Goal: Use online tool/utility: Utilize a website feature to perform a specific function

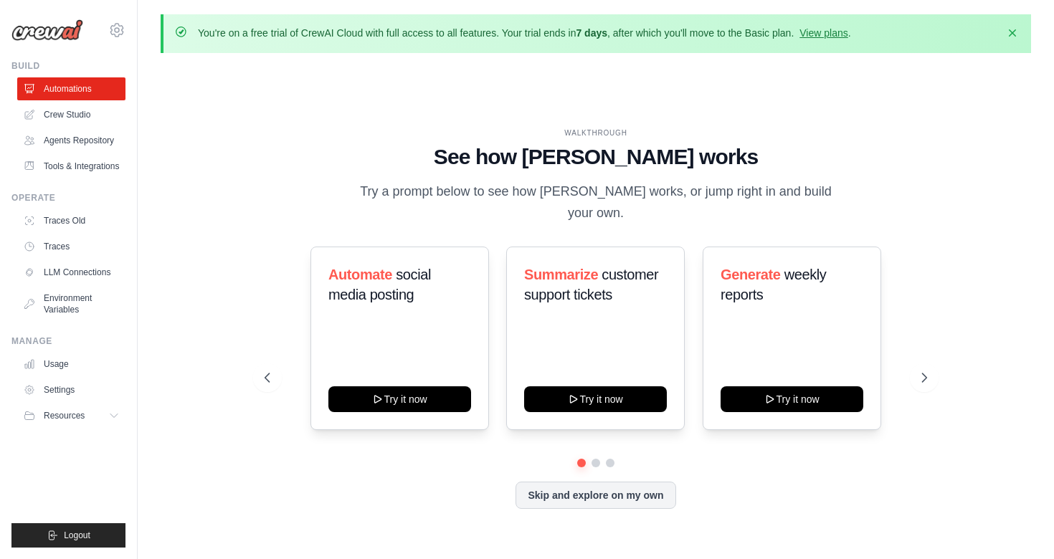
click at [406, 482] on div "Skip and explore on my own" at bounding box center [594, 495] width 661 height 27
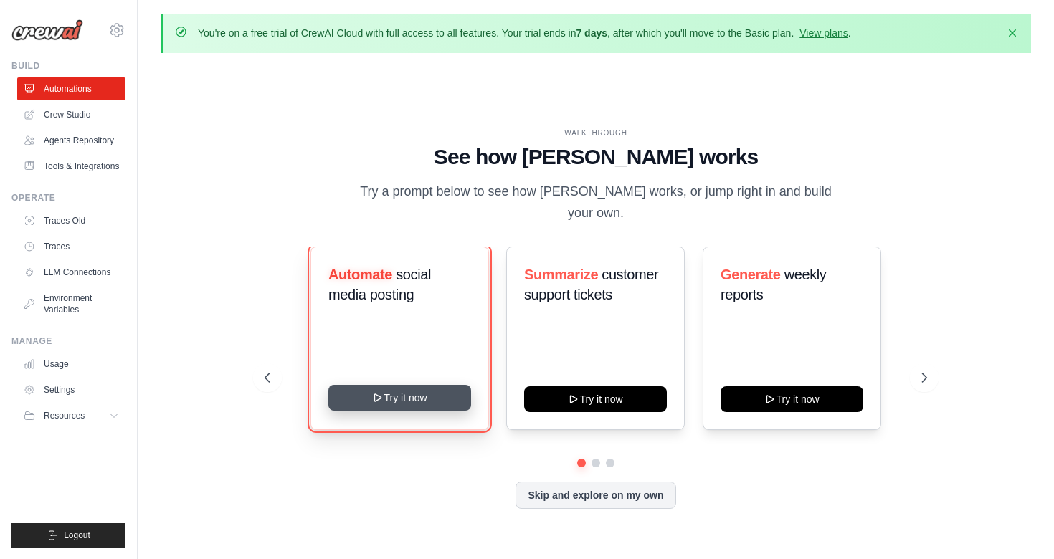
click at [419, 393] on button "Try it now" at bounding box center [399, 398] width 143 height 26
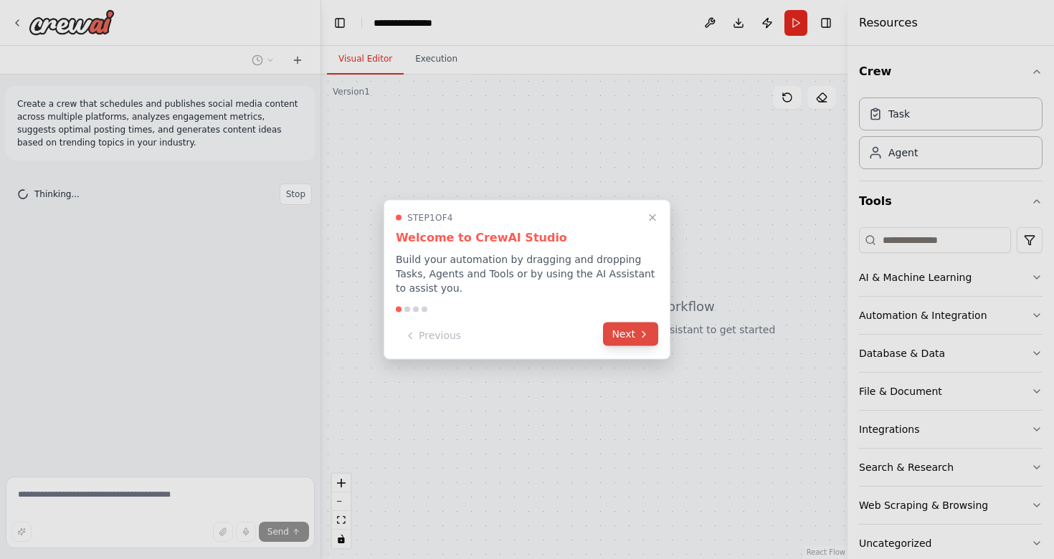
click at [640, 335] on icon at bounding box center [643, 333] width 11 height 11
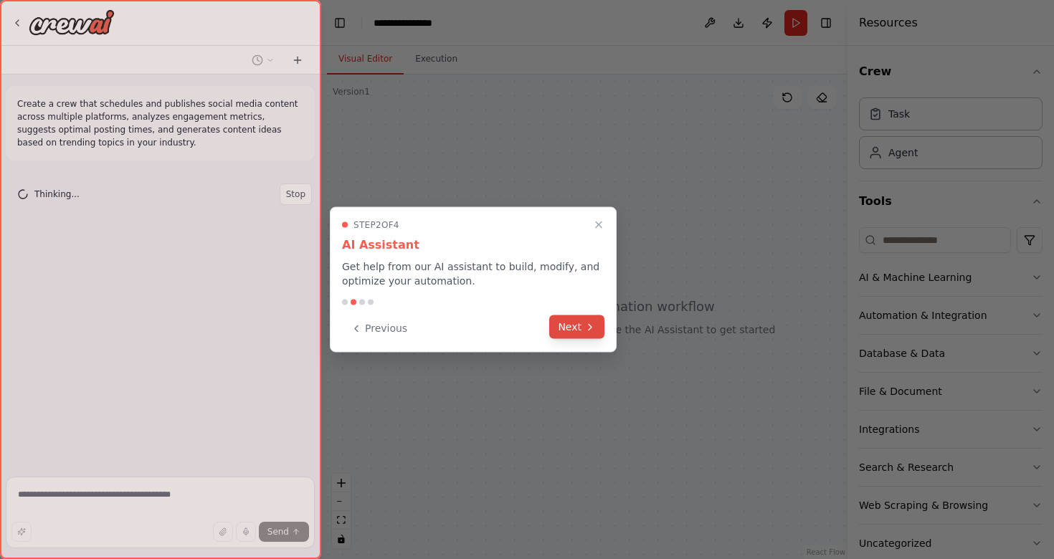
click at [601, 335] on button "Next" at bounding box center [576, 327] width 55 height 24
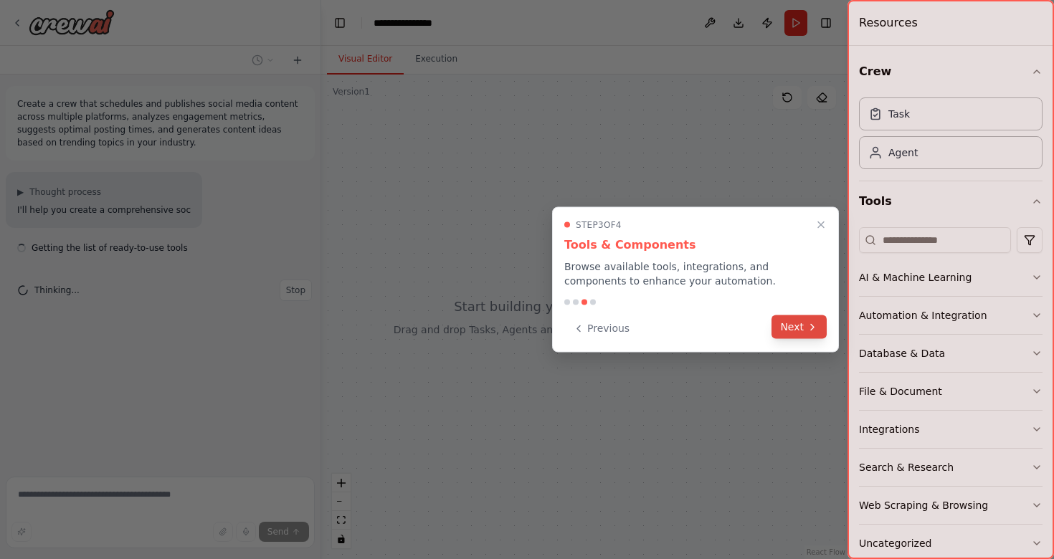
click at [780, 320] on button "Next" at bounding box center [798, 327] width 55 height 24
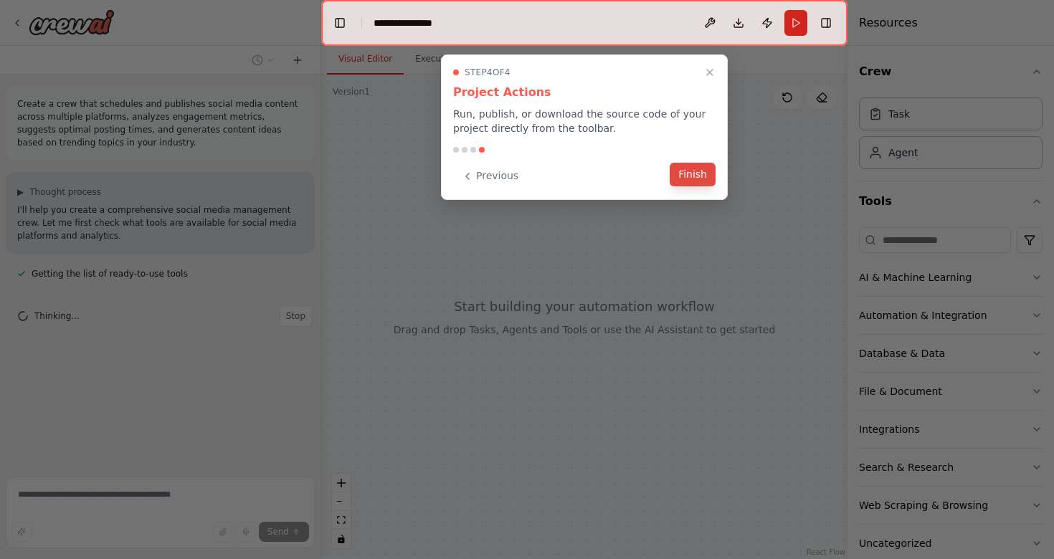
click at [697, 177] on button "Finish" at bounding box center [692, 175] width 46 height 24
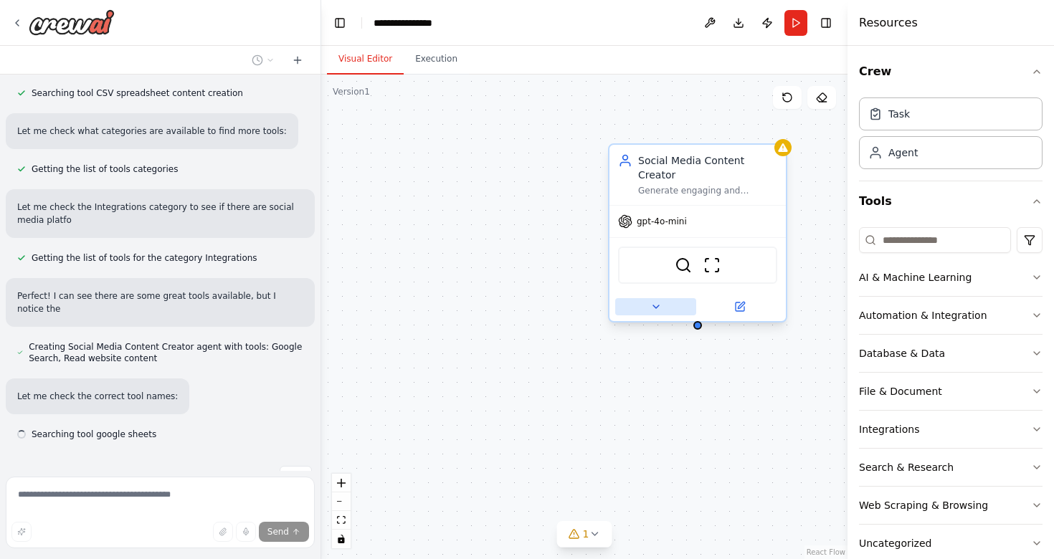
scroll to position [536, 0]
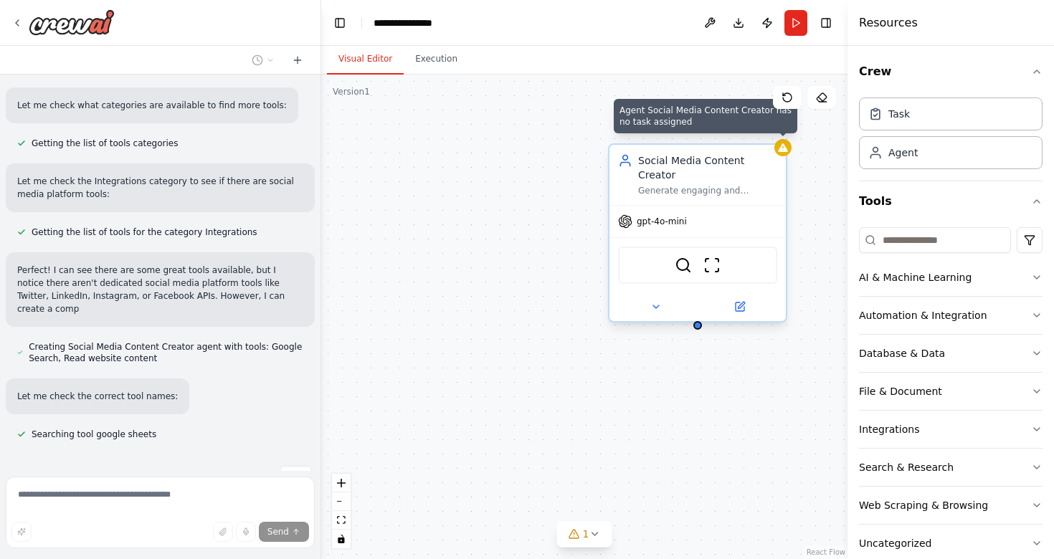
click at [783, 152] on icon at bounding box center [782, 147] width 9 height 9
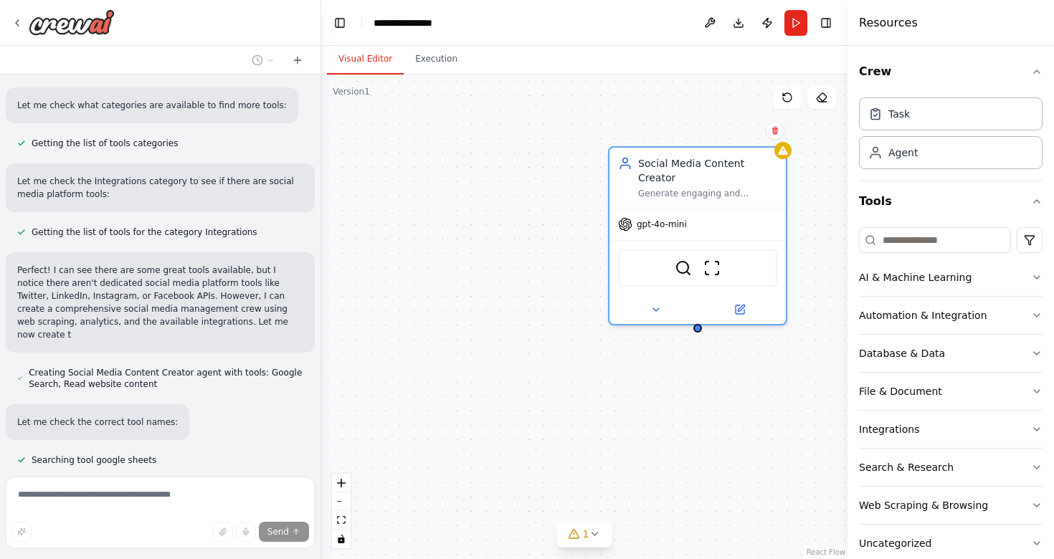
scroll to position [575, 0]
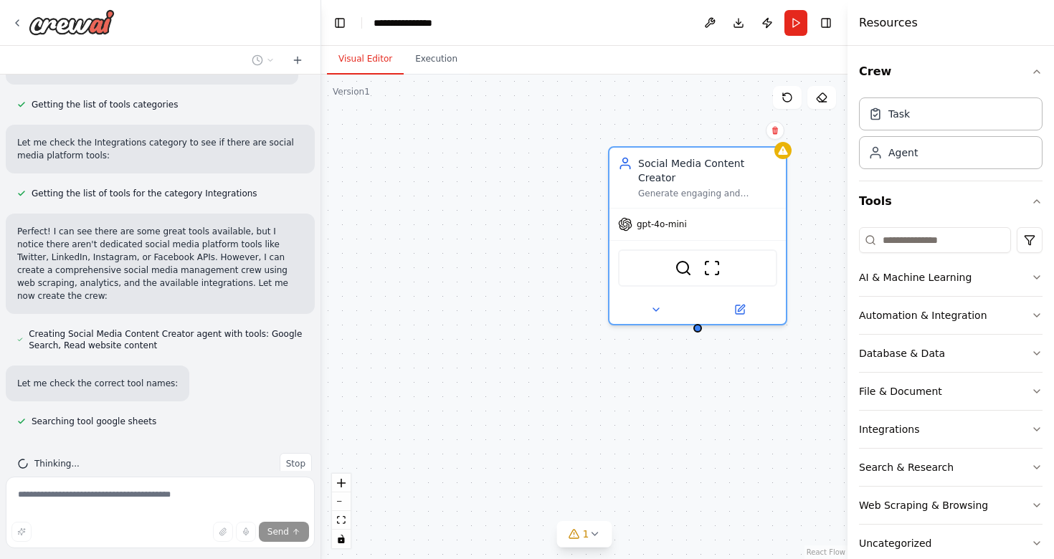
click at [611, 399] on div "Social Media Content Creator Generate engaging and platform-optimized content i…" at bounding box center [584, 317] width 526 height 484
